Goal: Information Seeking & Learning: Learn about a topic

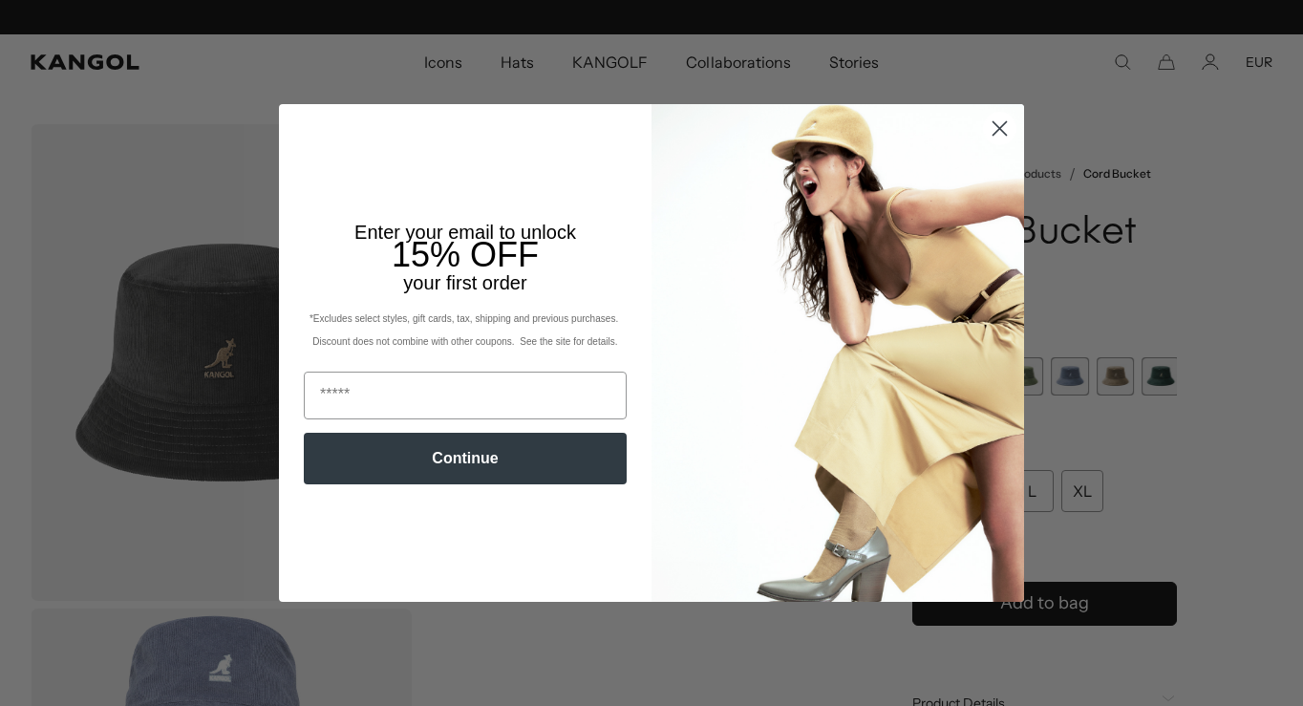
scroll to position [0, 394]
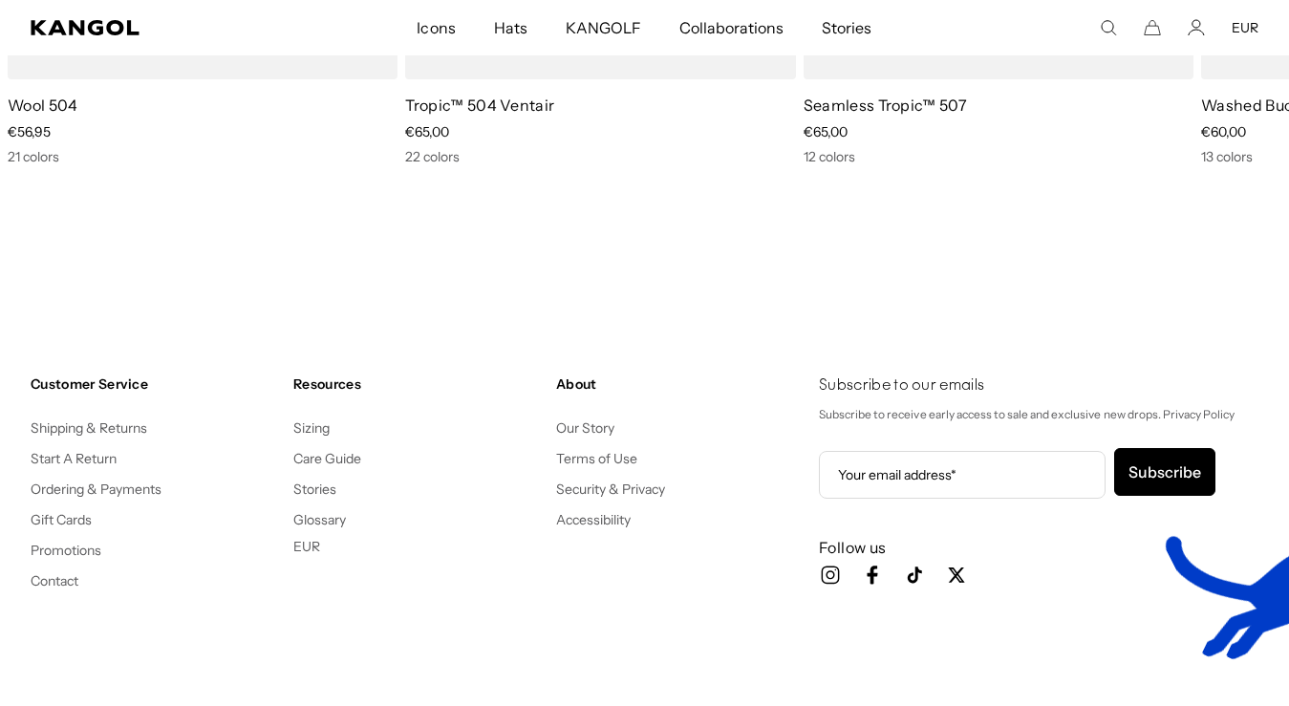
scroll to position [0, 394]
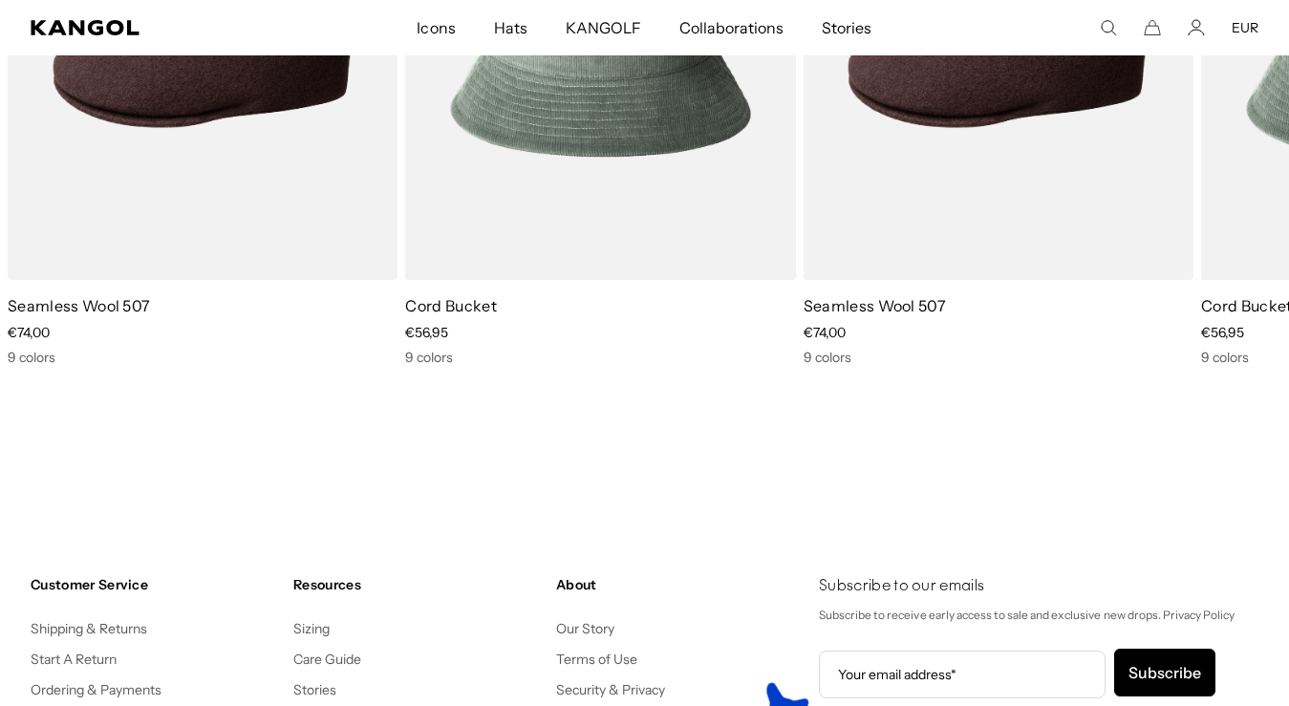
scroll to position [0, 394]
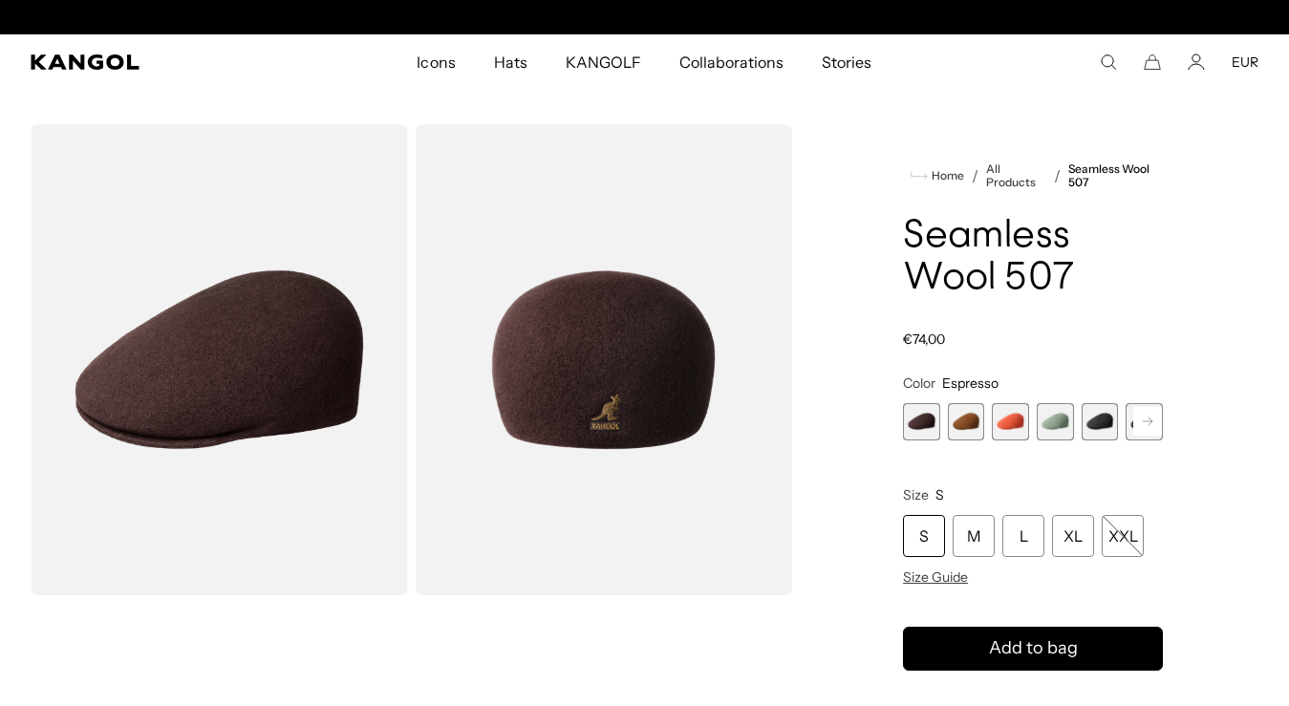
scroll to position [0, 394]
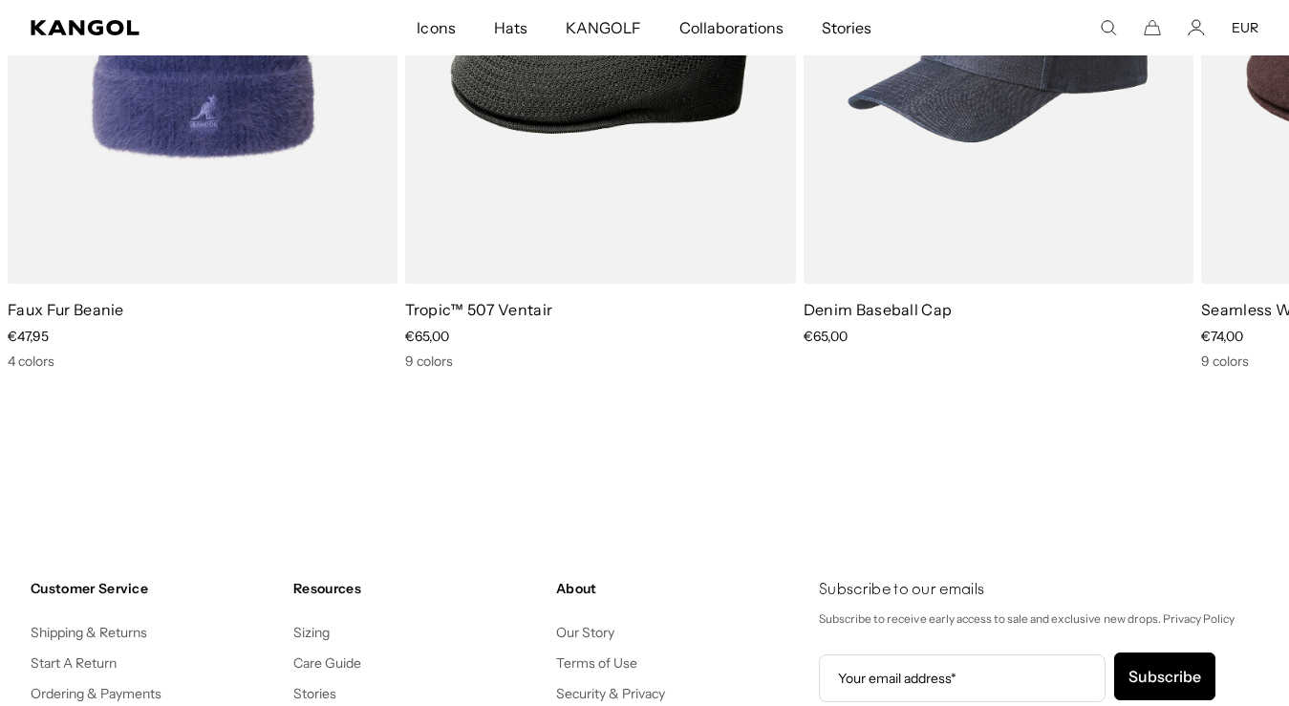
scroll to position [0, 394]
